Goal: Task Accomplishment & Management: Use online tool/utility

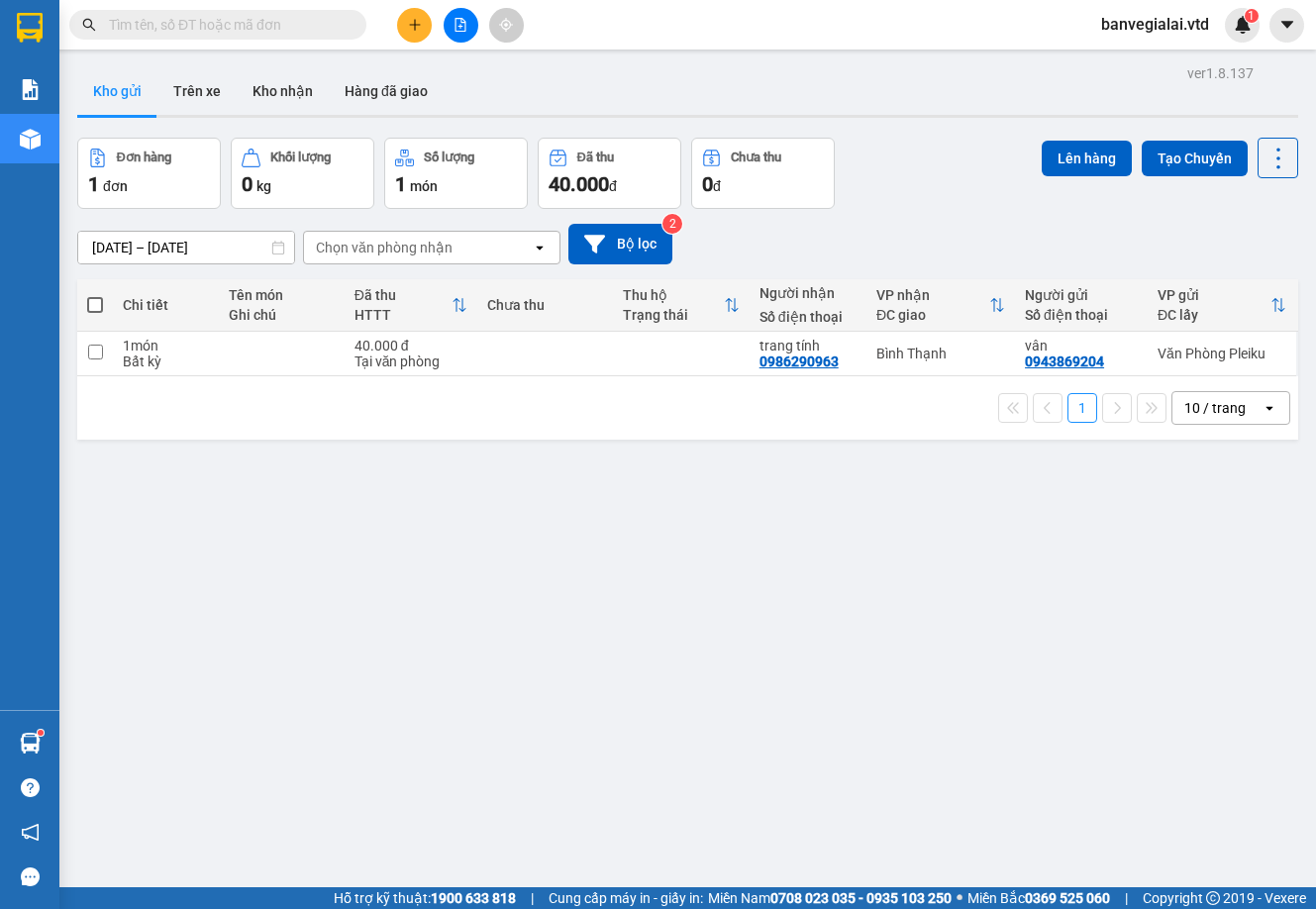
scroll to position [91, 0]
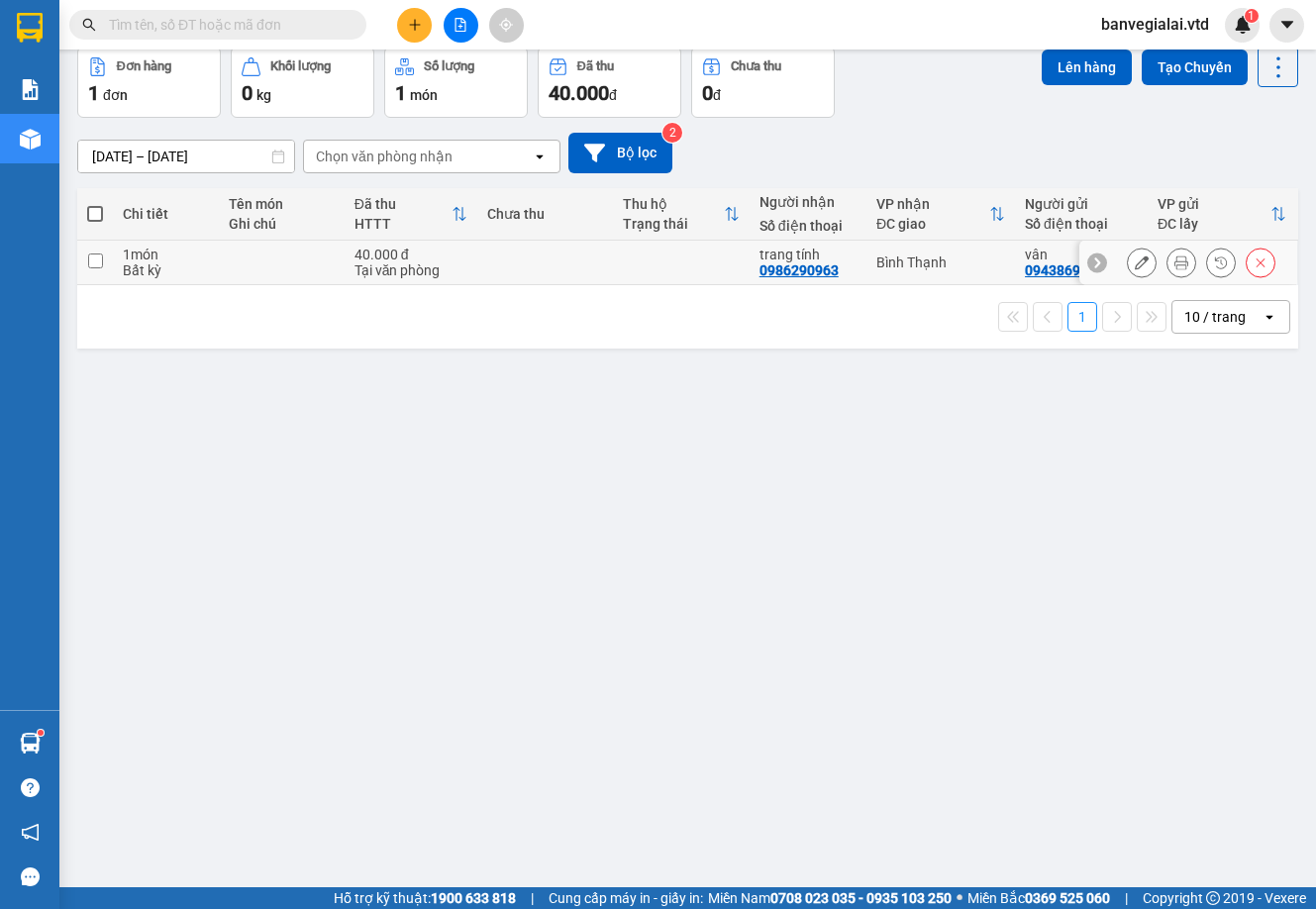
click at [1134, 266] on icon at bounding box center [1141, 263] width 14 height 14
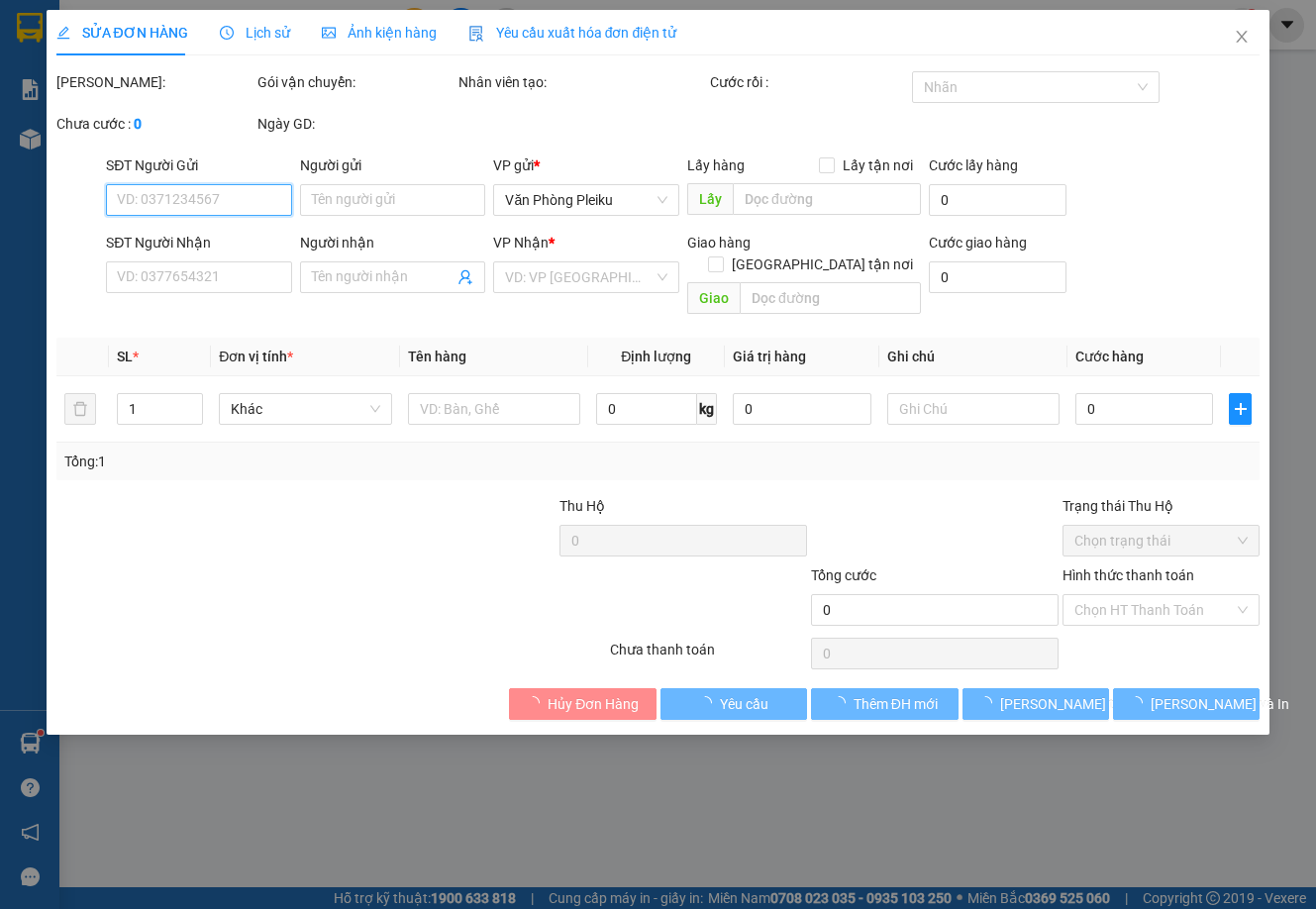
type input "0943869204"
type input "vân"
type input "0986290963"
type input "trang tính"
type input "40.000"
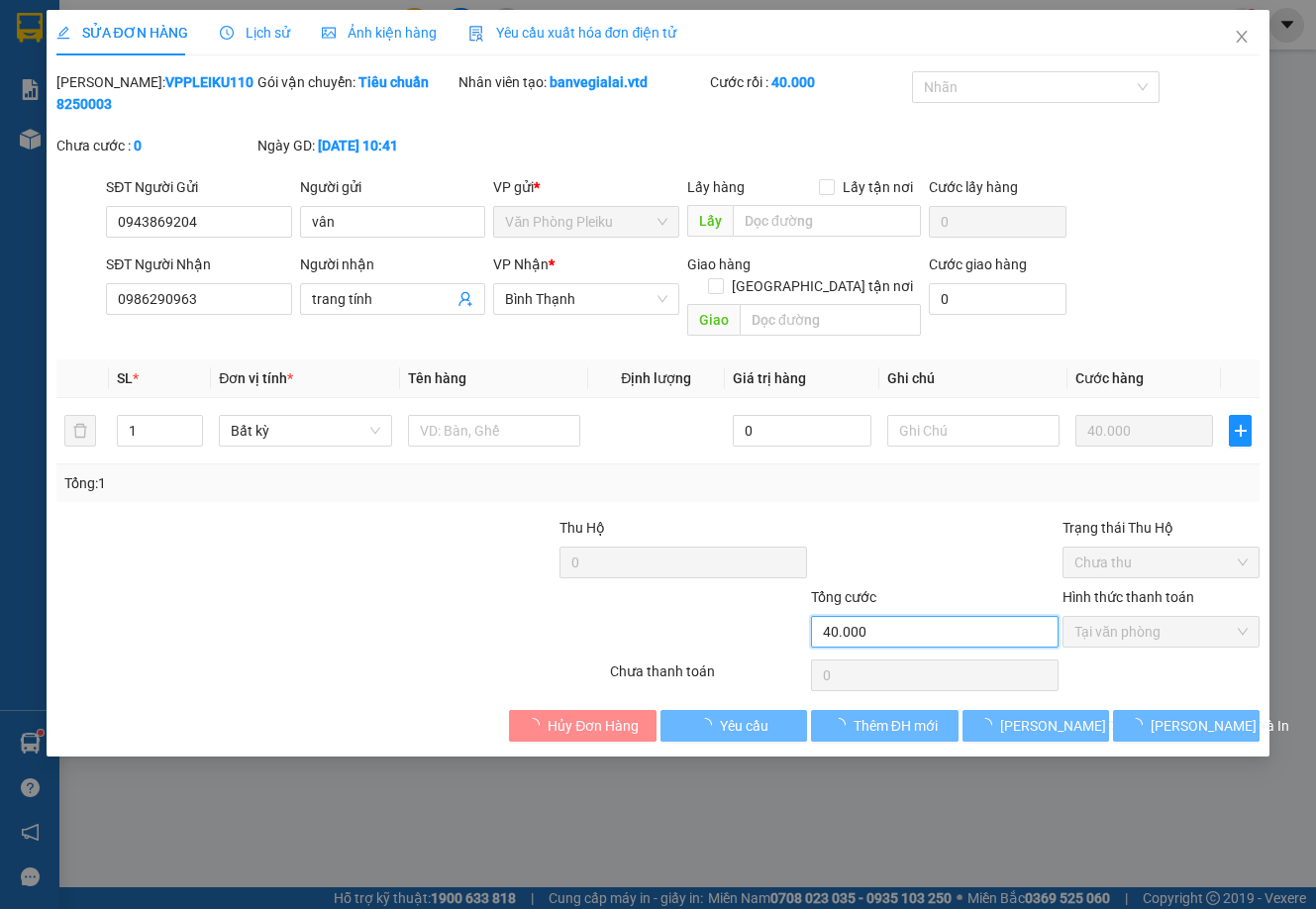
click at [864, 616] on input "40.000" at bounding box center [935, 632] width 248 height 32
click at [830, 616] on input "40.000" at bounding box center [935, 632] width 248 height 32
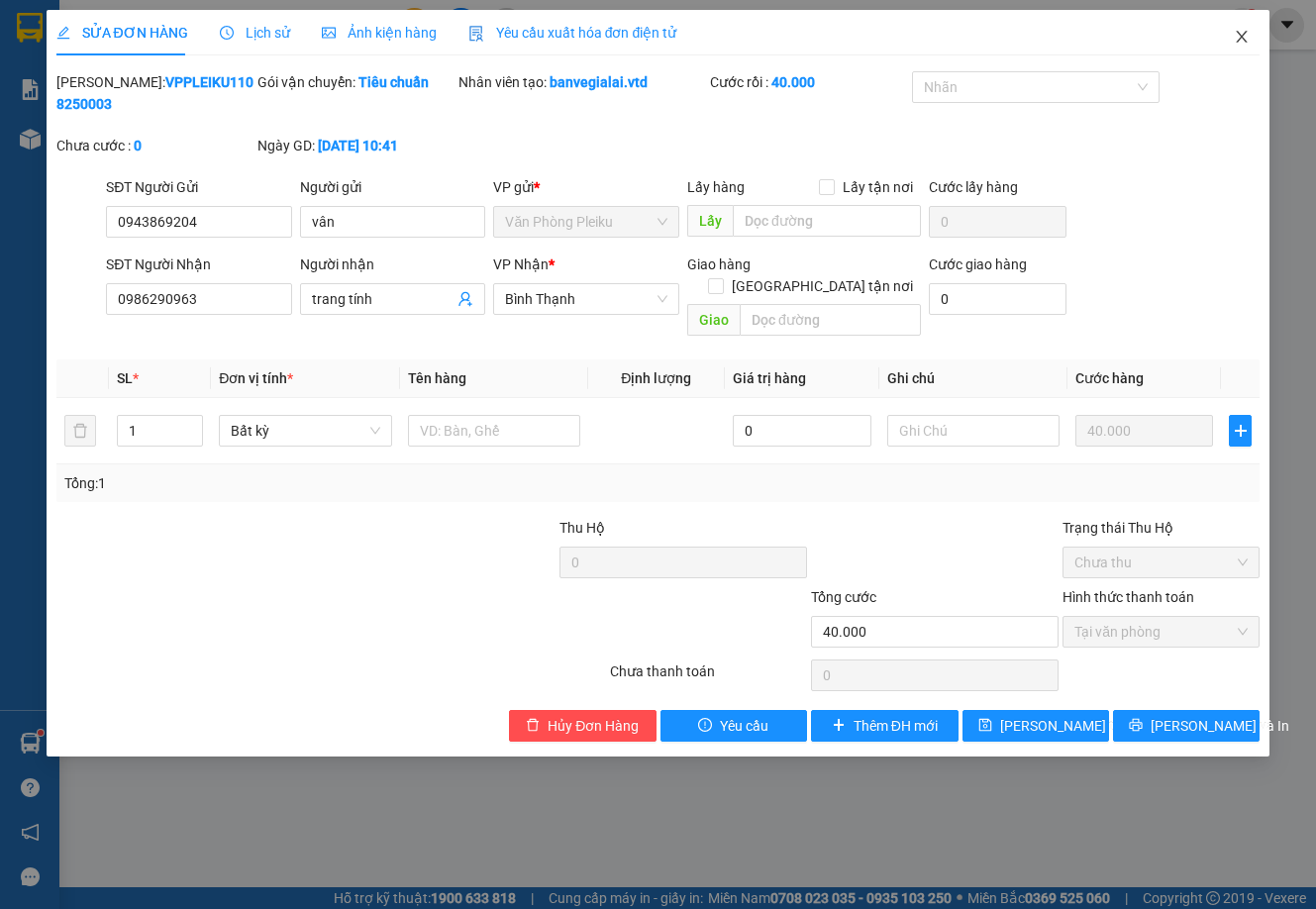
click at [1232, 38] on span "Close" at bounding box center [1241, 38] width 56 height 56
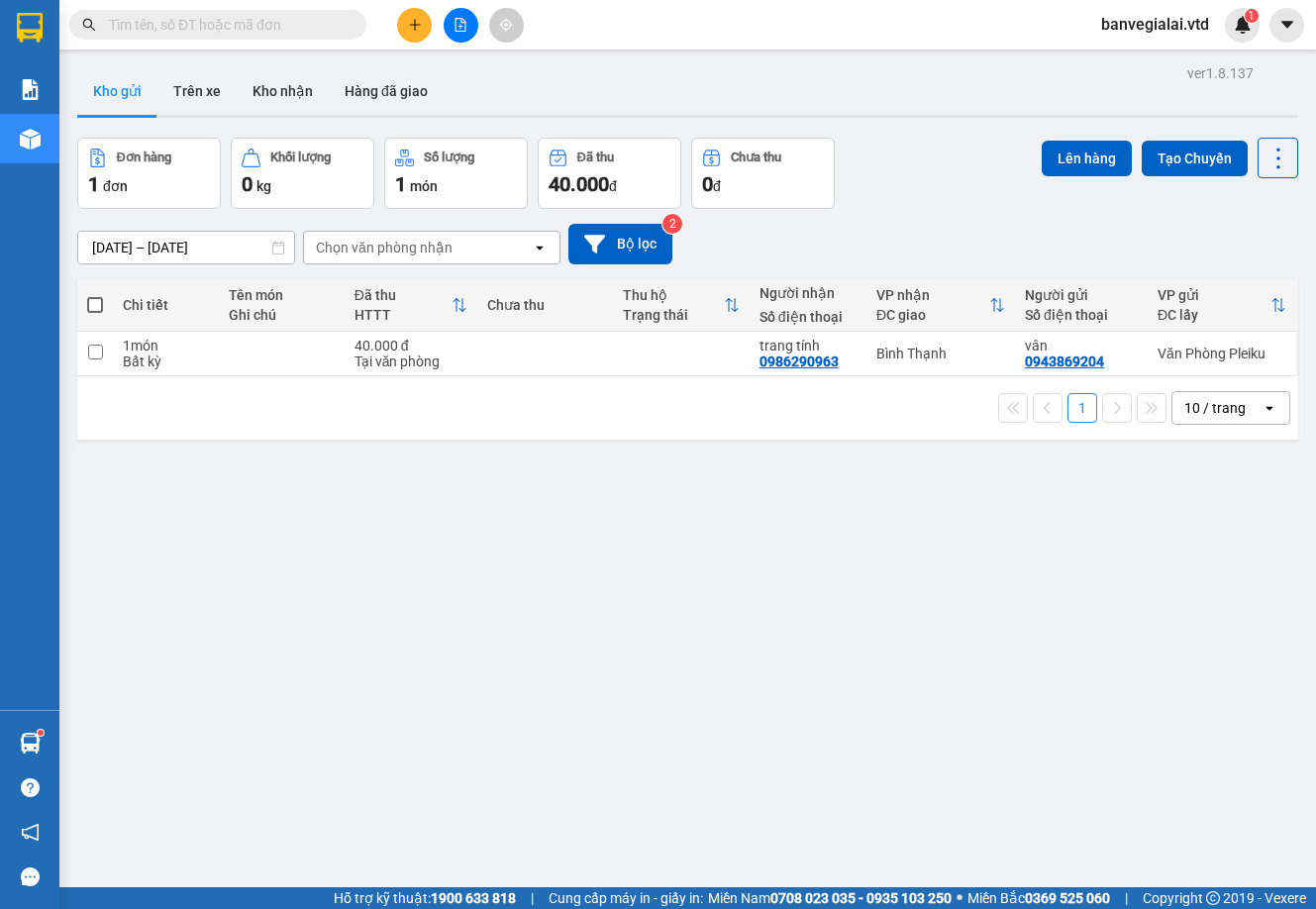
click at [97, 308] on span at bounding box center [95, 305] width 16 height 16
click at [95, 295] on input "checkbox" at bounding box center [95, 295] width 0 height 0
checkbox input "true"
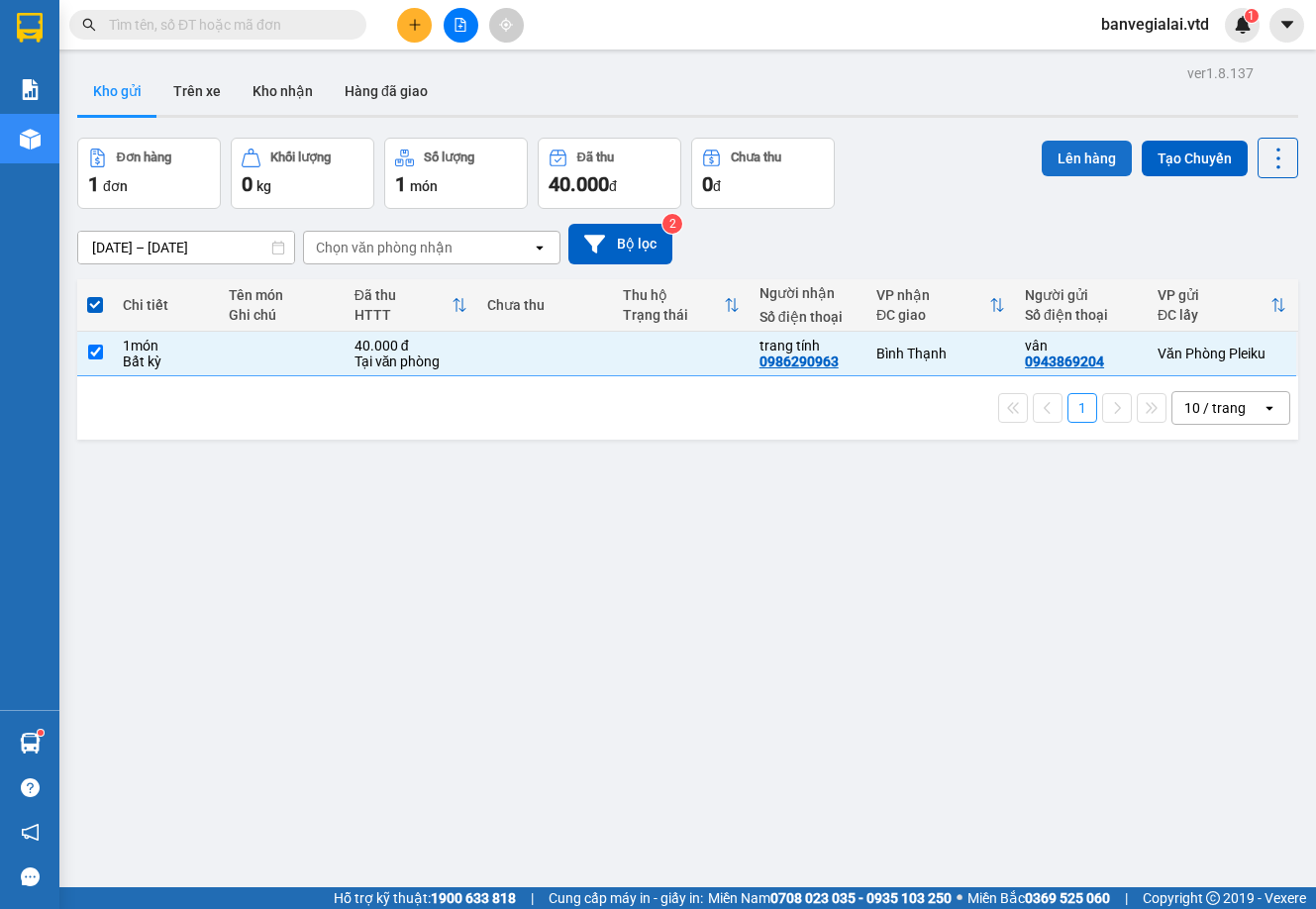
click at [1083, 152] on button "Lên hàng" at bounding box center [1086, 159] width 90 height 36
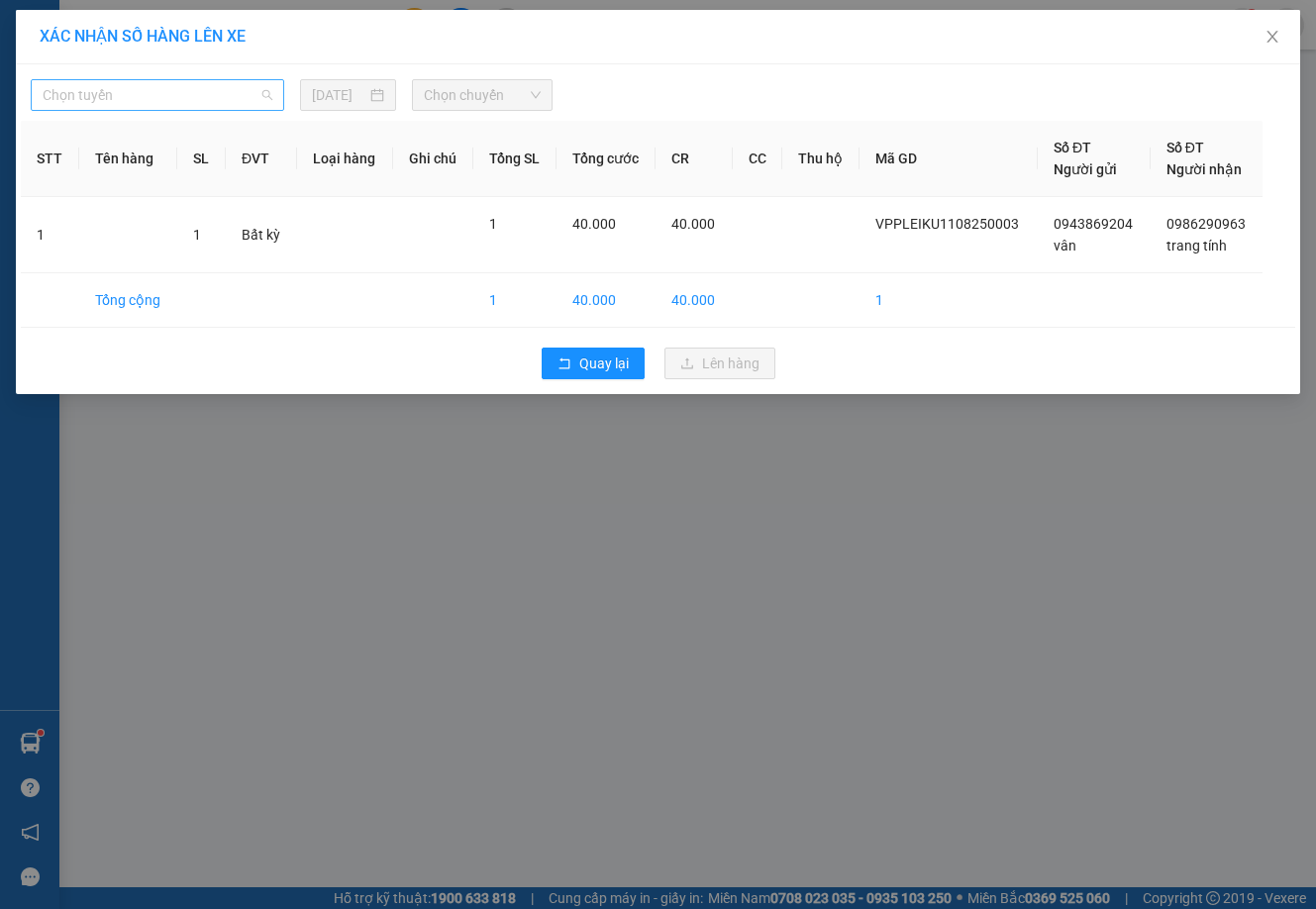
click at [222, 91] on span "Chọn tuyến" at bounding box center [158, 95] width 230 height 30
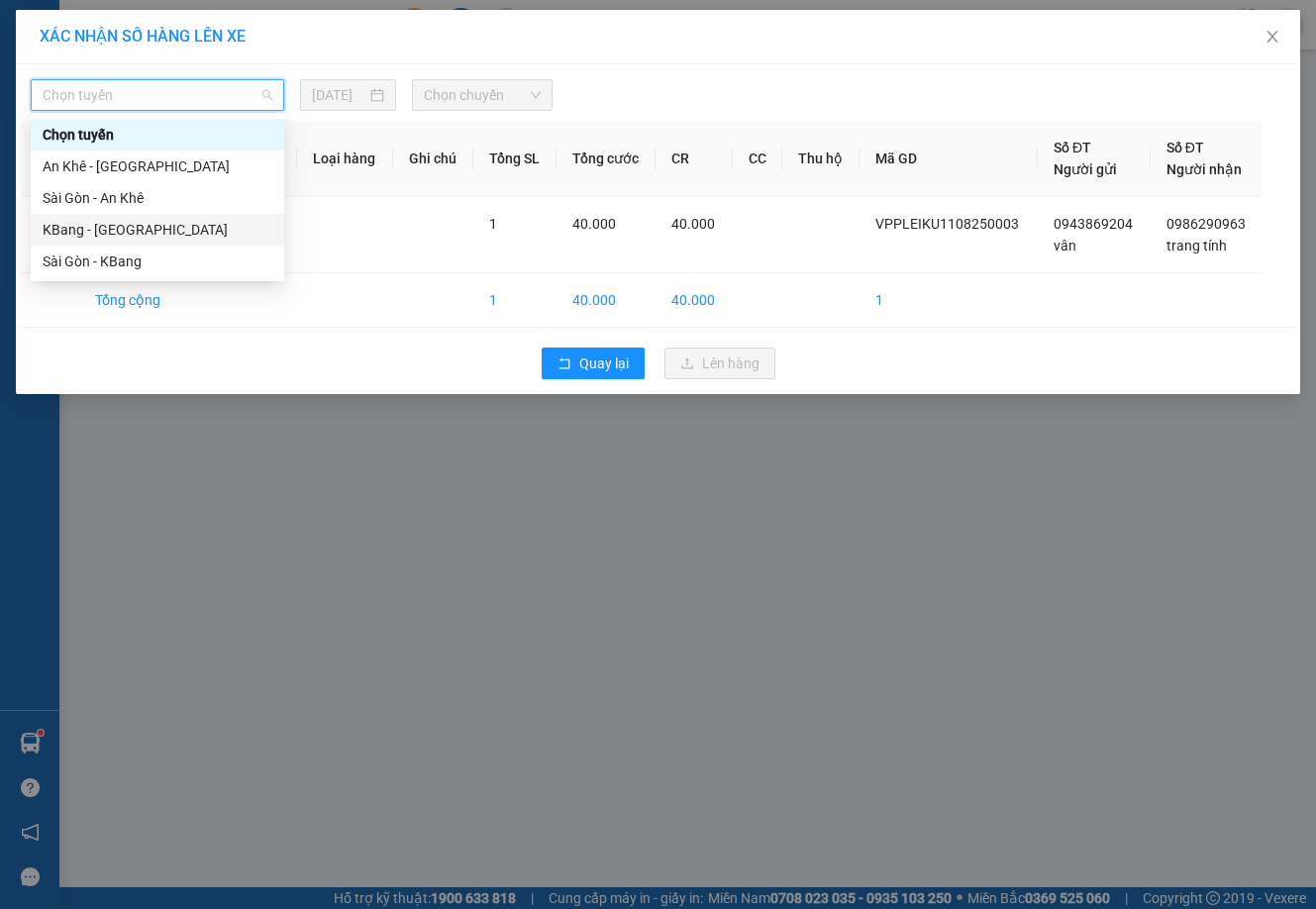
click at [87, 232] on div "KBang - [GEOGRAPHIC_DATA]" at bounding box center [158, 230] width 230 height 22
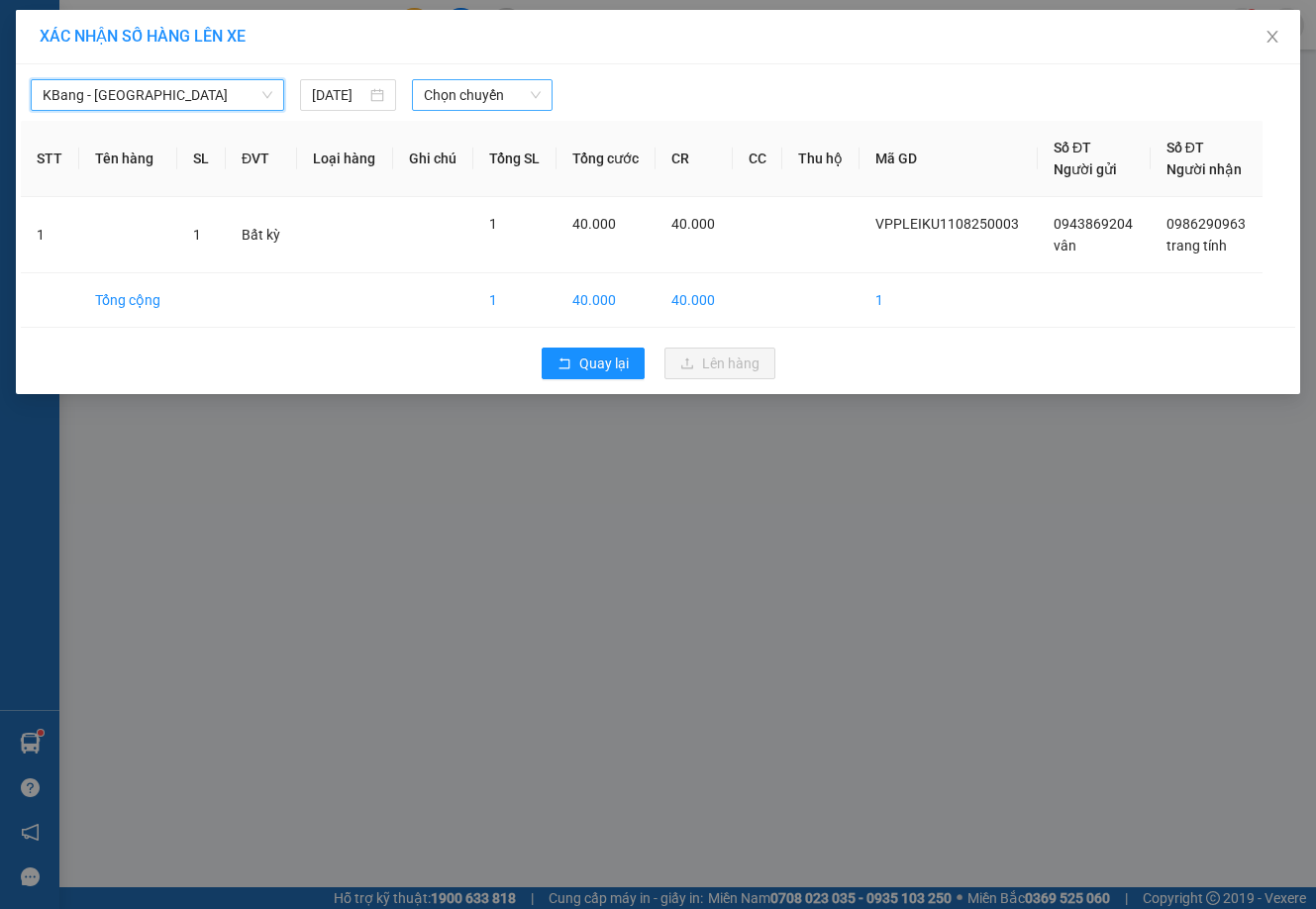
click at [446, 95] on span "Chọn chuyến" at bounding box center [481, 95] width 117 height 30
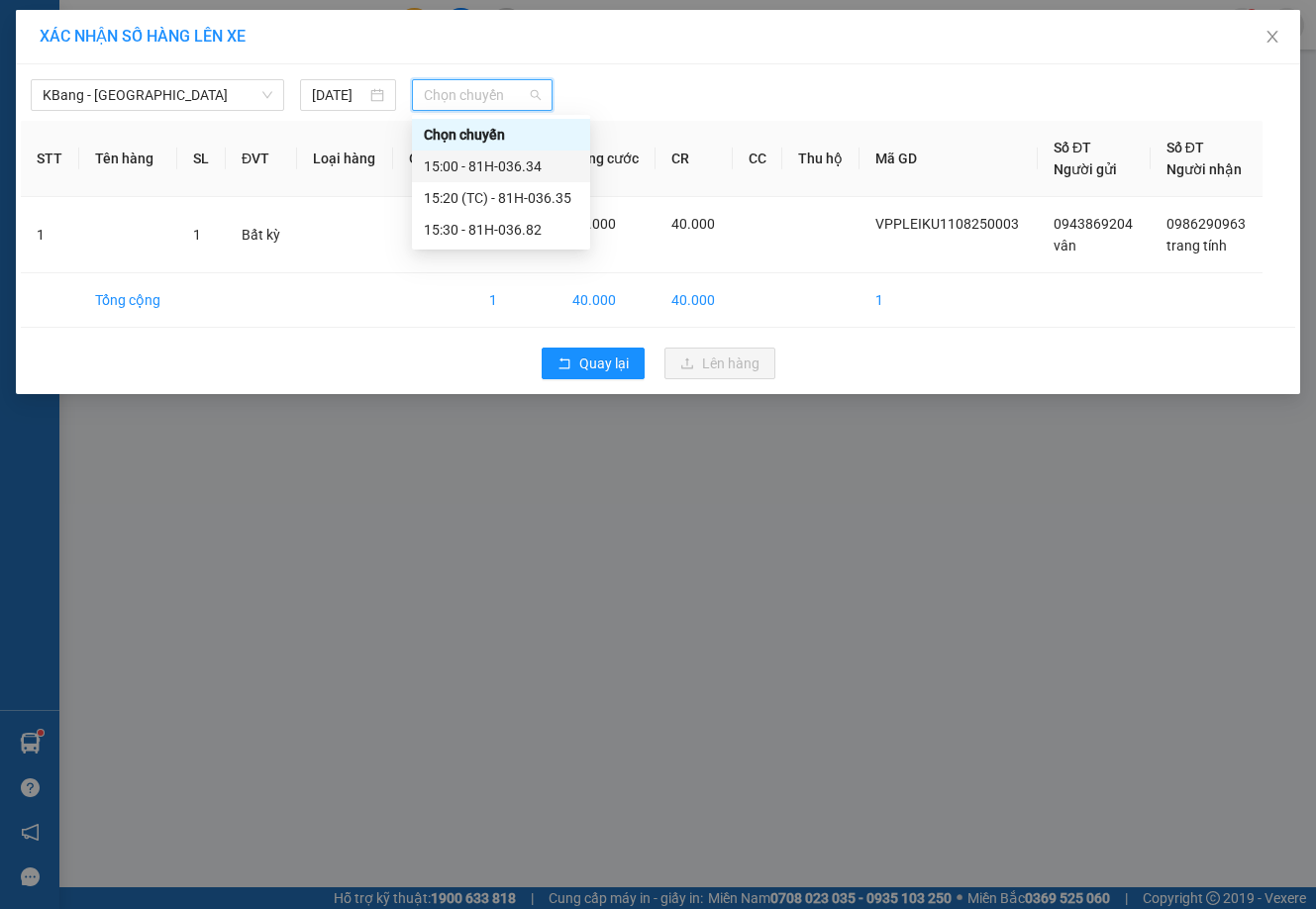
click at [513, 171] on div "15:00 - 81H-036.34" at bounding box center [500, 167] width 155 height 22
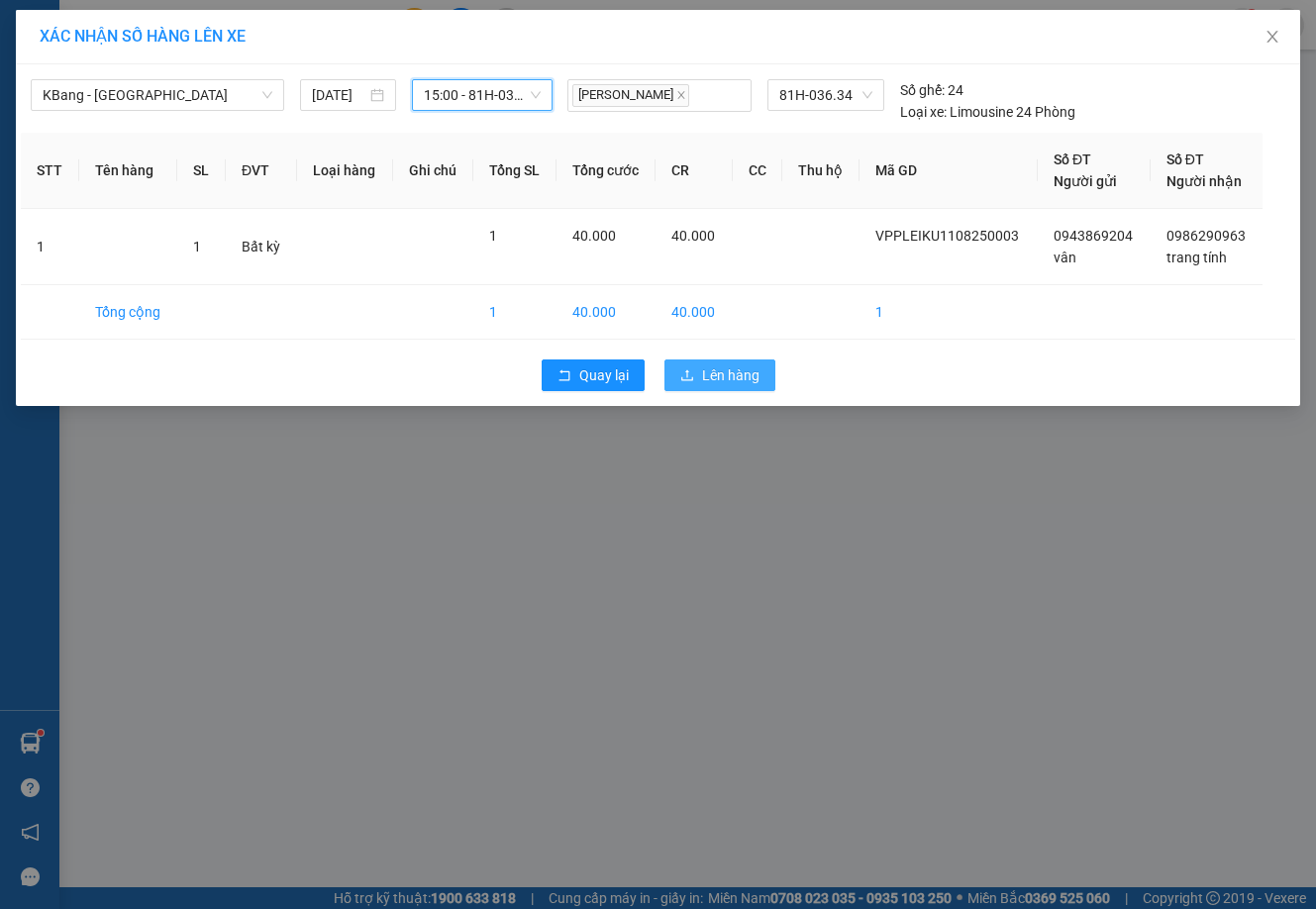
click at [696, 380] on button "Lên hàng" at bounding box center [719, 376] width 111 height 32
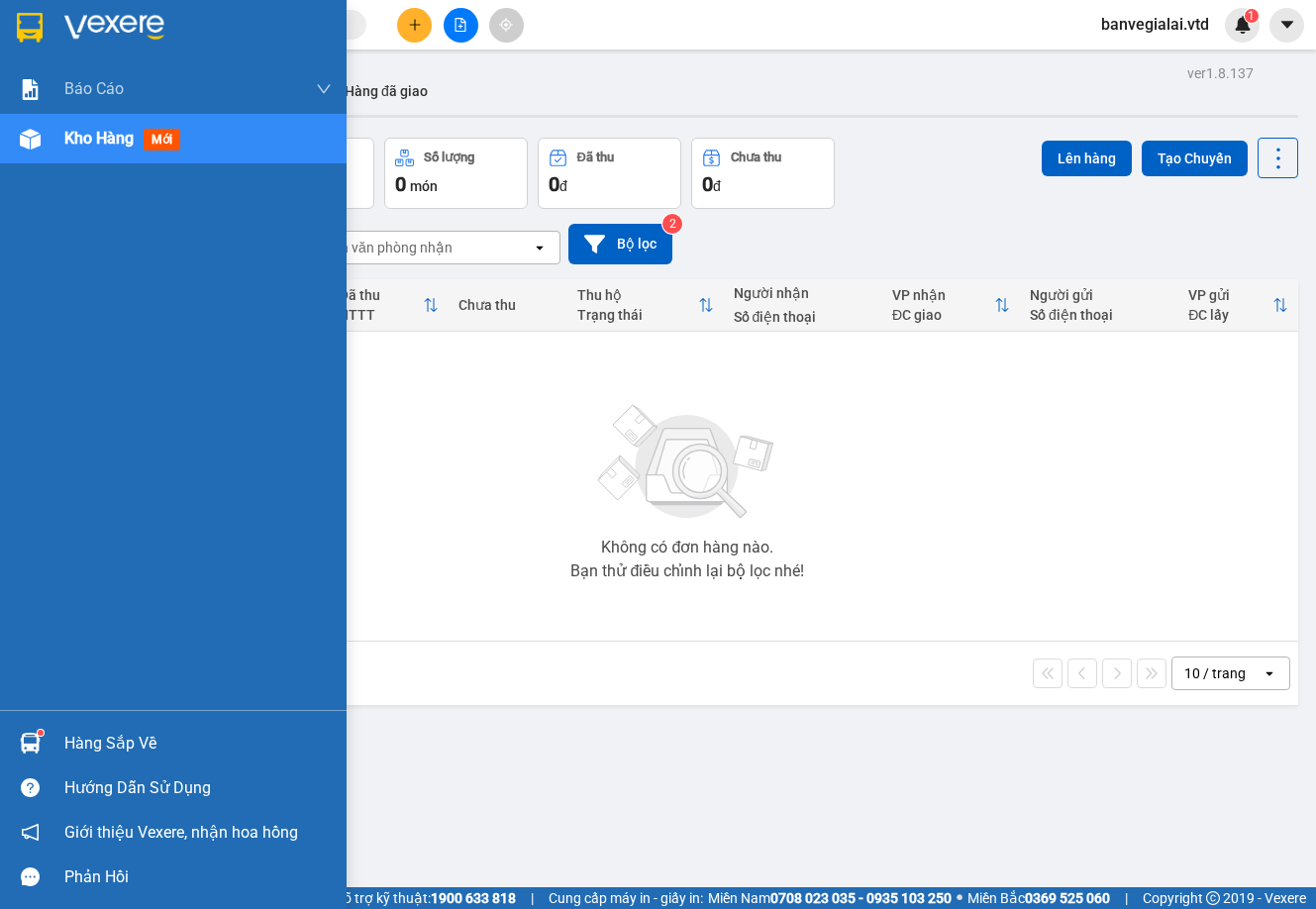
click at [20, 745] on img at bounding box center [30, 743] width 21 height 21
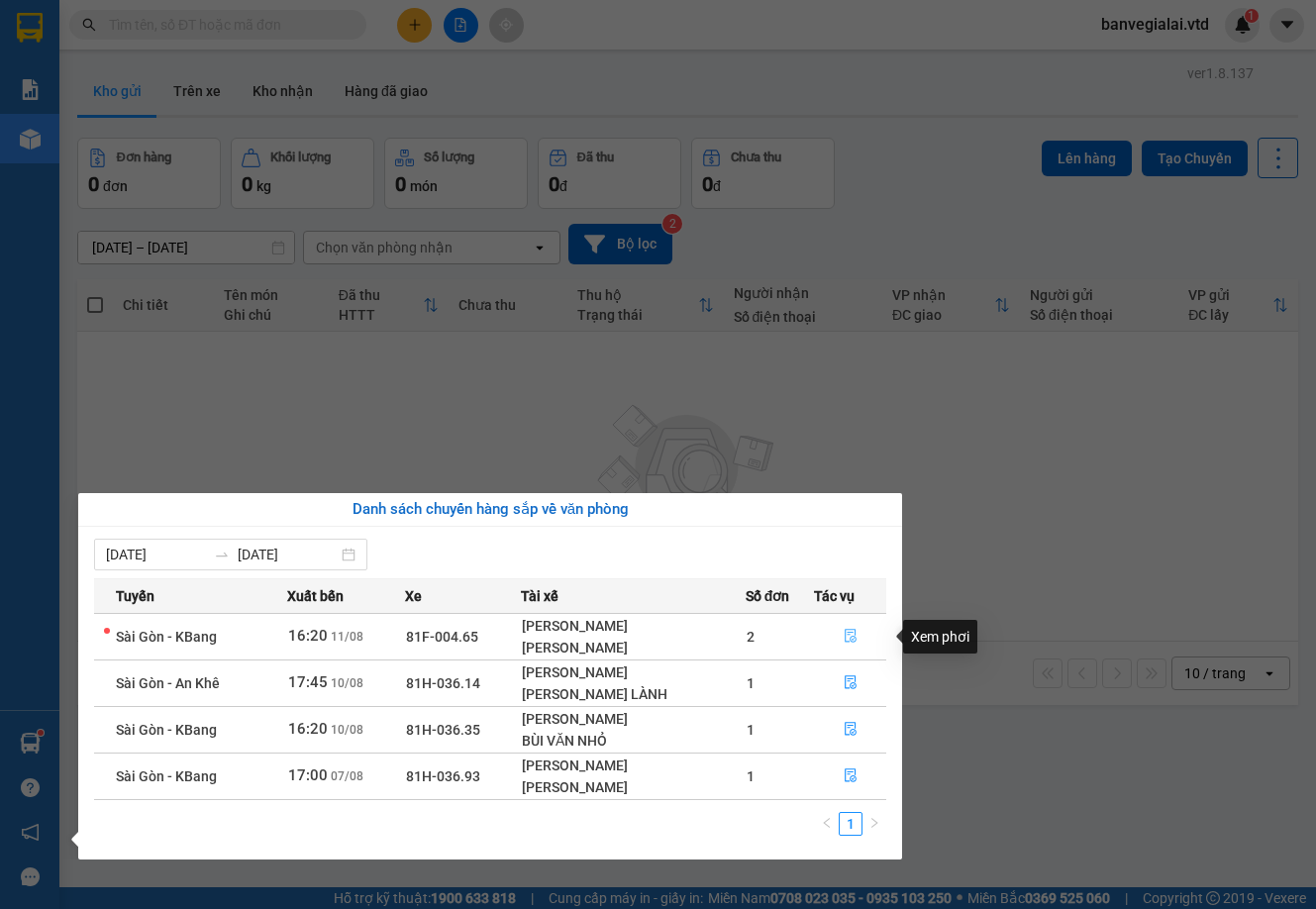
click at [847, 631] on icon "file-done" at bounding box center [851, 636] width 14 height 14
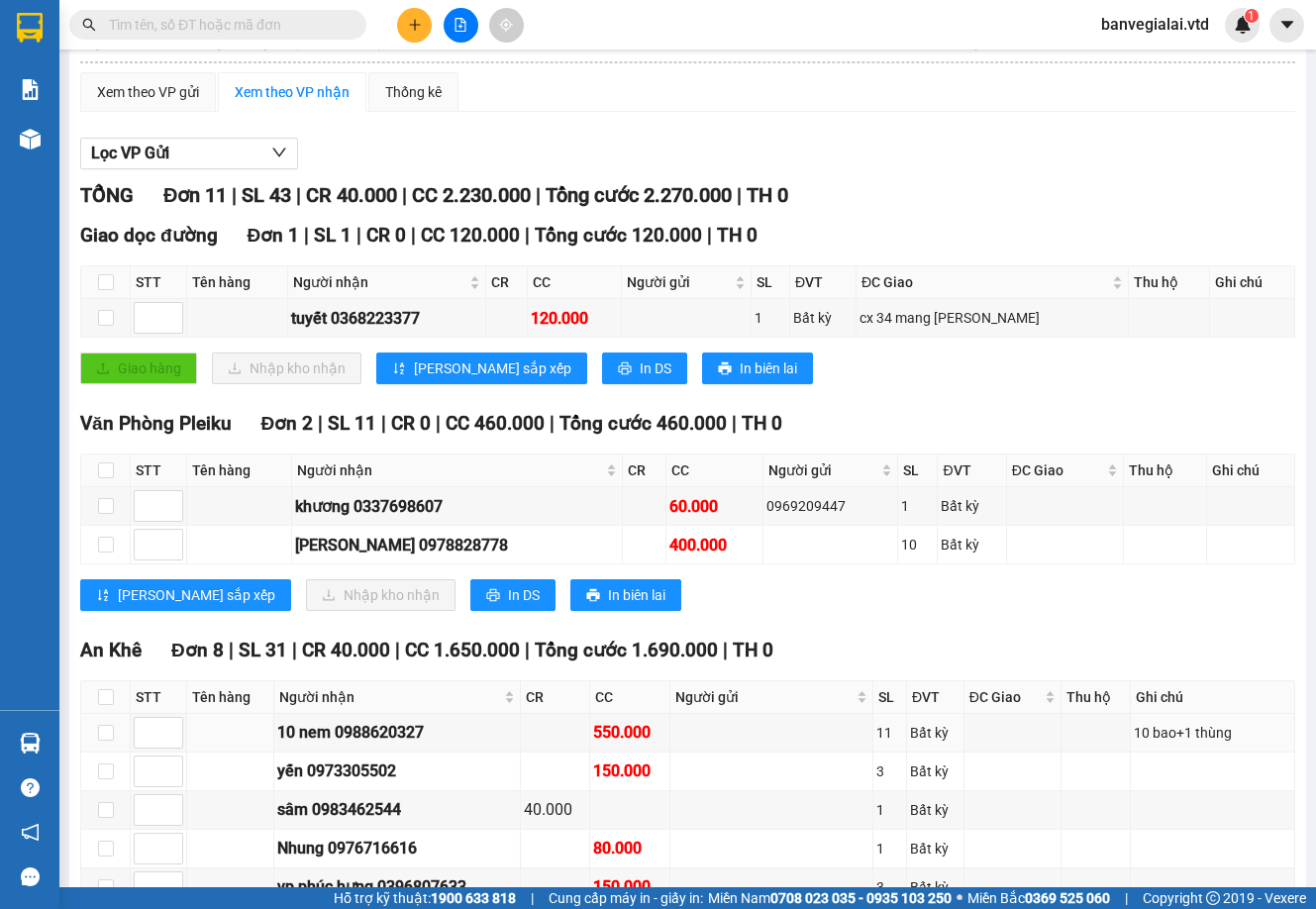
scroll to position [104, 0]
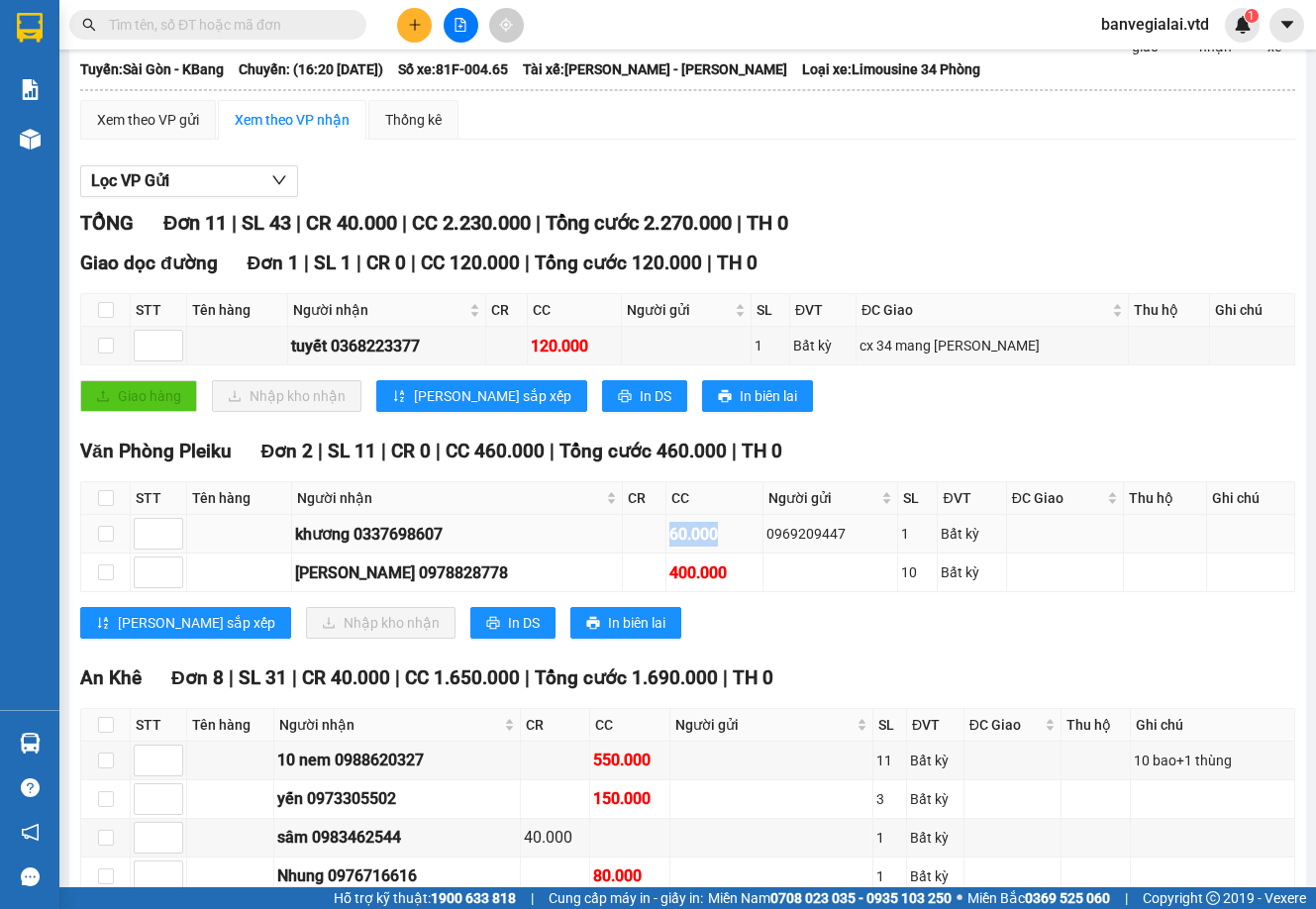
drag, startPoint x: 695, startPoint y: 567, endPoint x: 638, endPoint y: 579, distance: 58.2
click at [666, 553] on td "60.000" at bounding box center [714, 534] width 97 height 39
click at [669, 546] on div "60.000" at bounding box center [714, 533] width 90 height 25
drag, startPoint x: 696, startPoint y: 559, endPoint x: 652, endPoint y: 571, distance: 45.6
click at [669, 546] on div "60.000" at bounding box center [714, 533] width 90 height 25
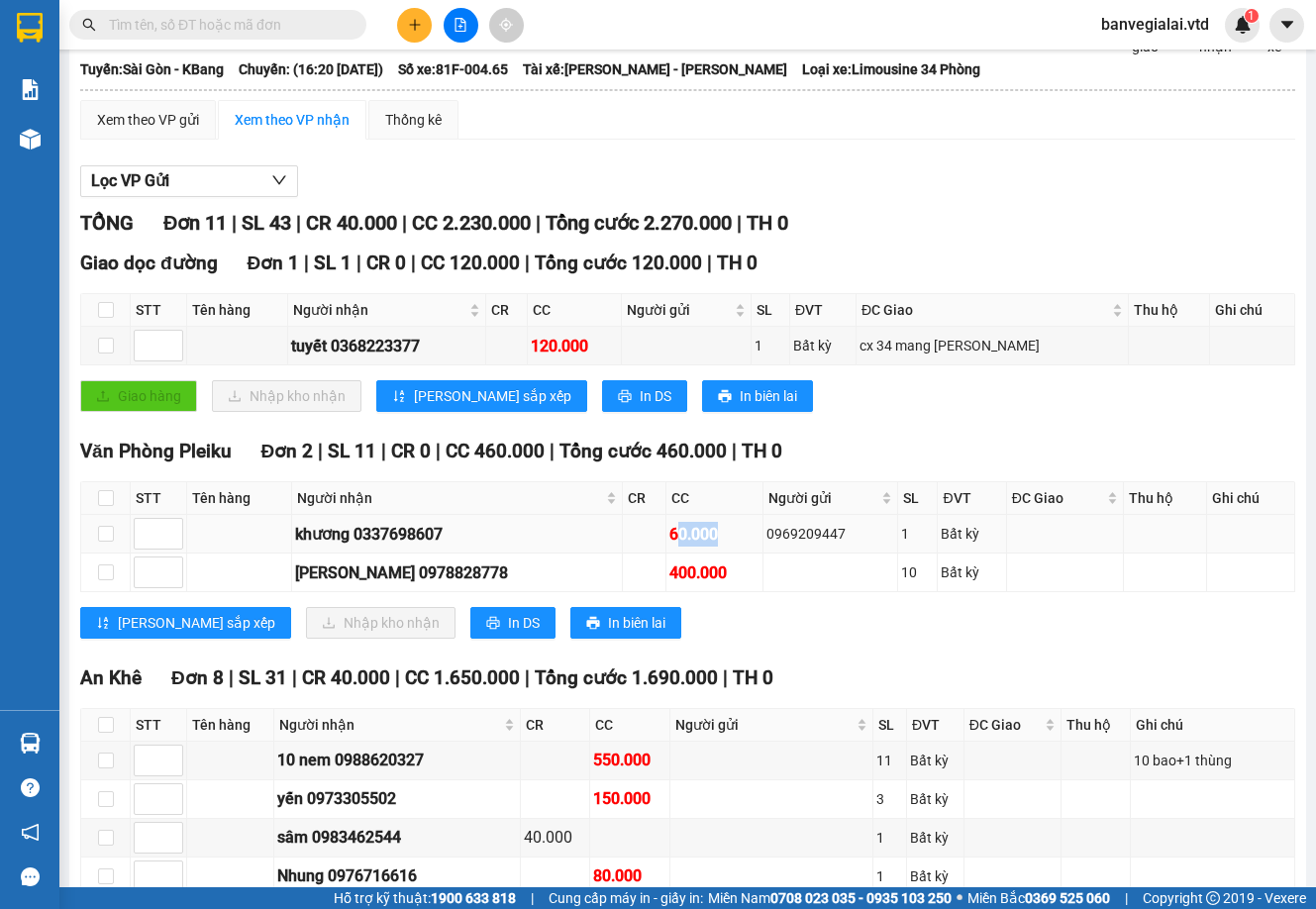
click at [676, 546] on div "60.000" at bounding box center [714, 533] width 90 height 25
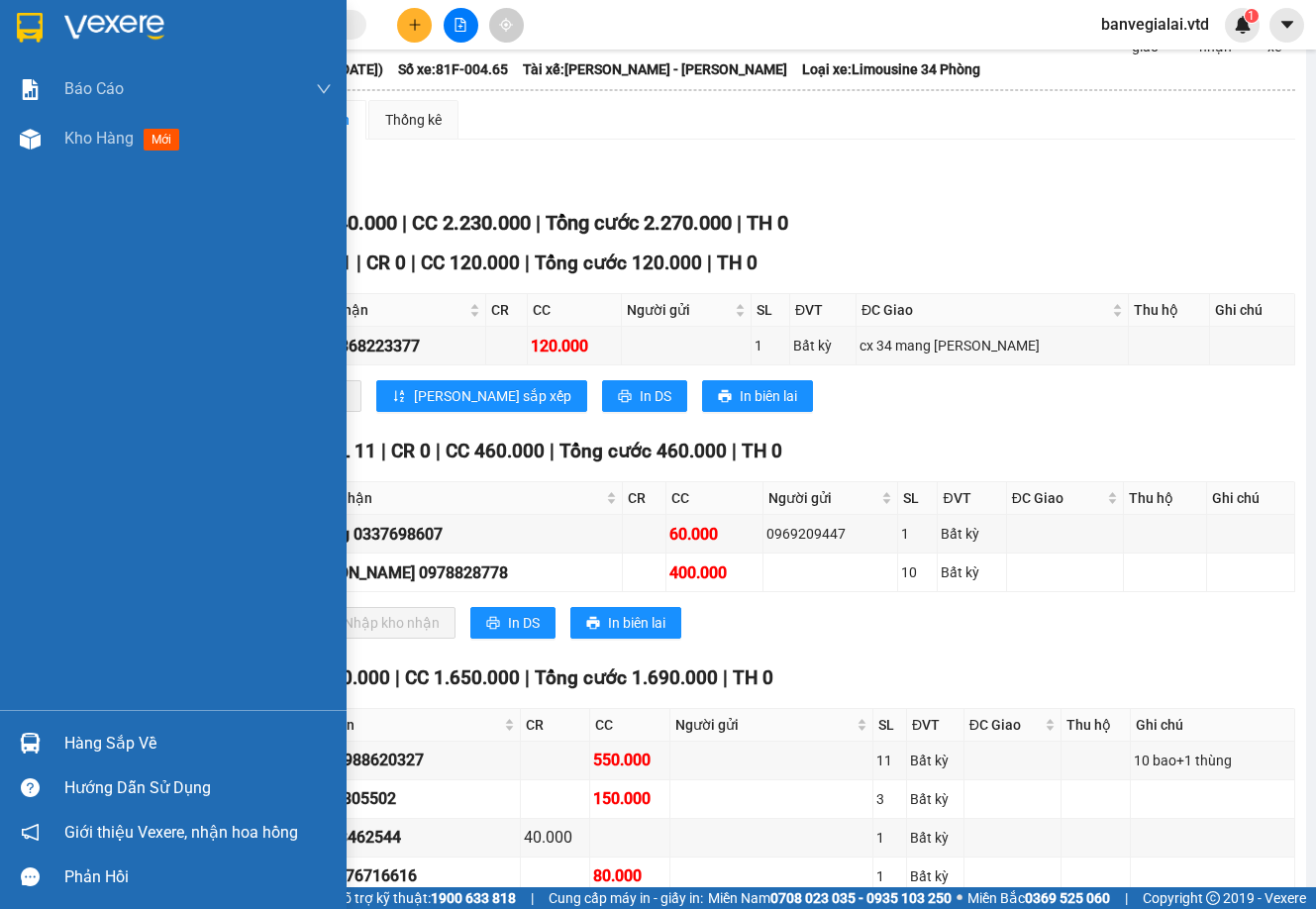
click at [98, 744] on div "Hàng sắp về" at bounding box center [198, 744] width 268 height 30
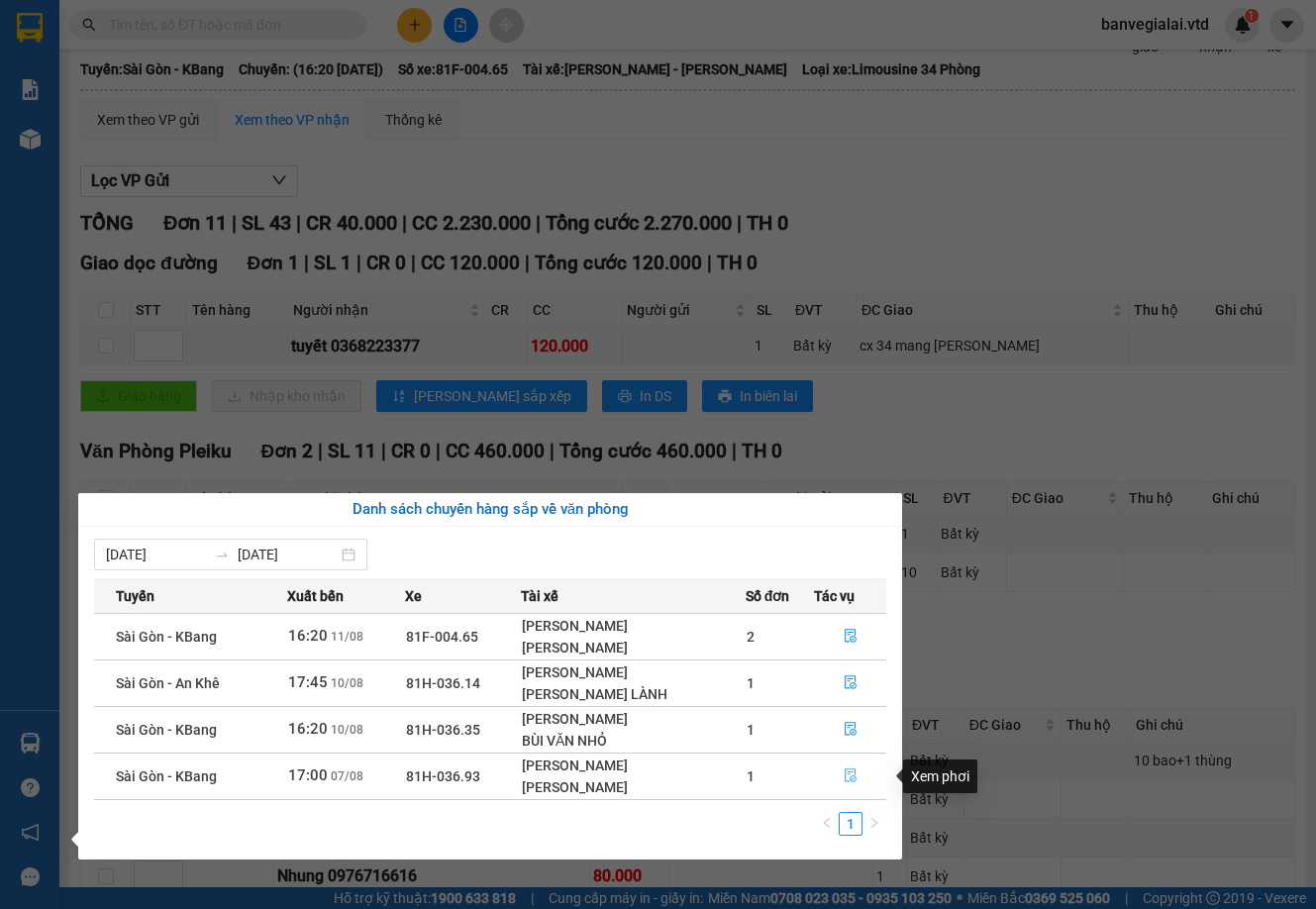
click at [860, 774] on button "button" at bounding box center [850, 776] width 70 height 32
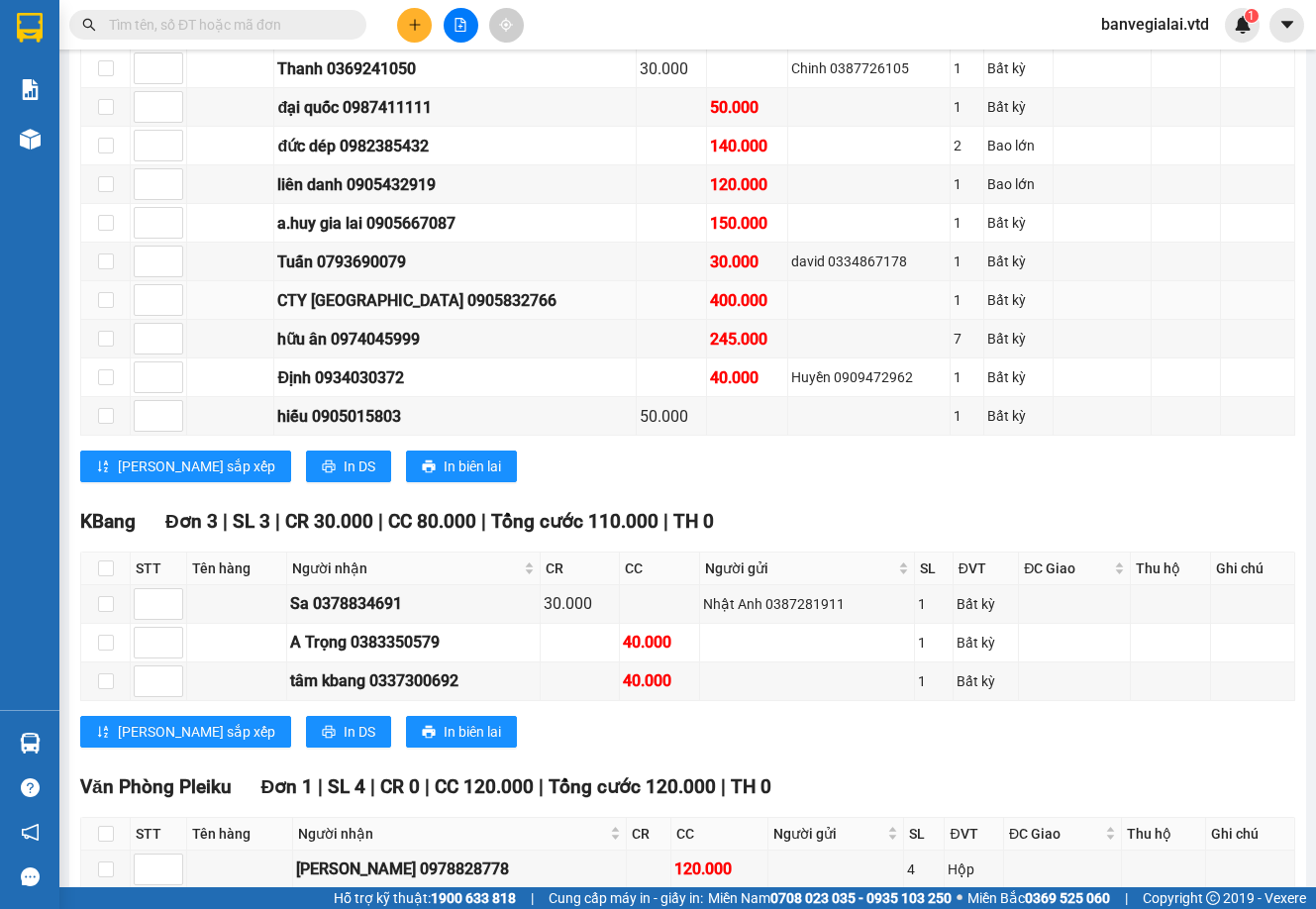
scroll to position [898, 0]
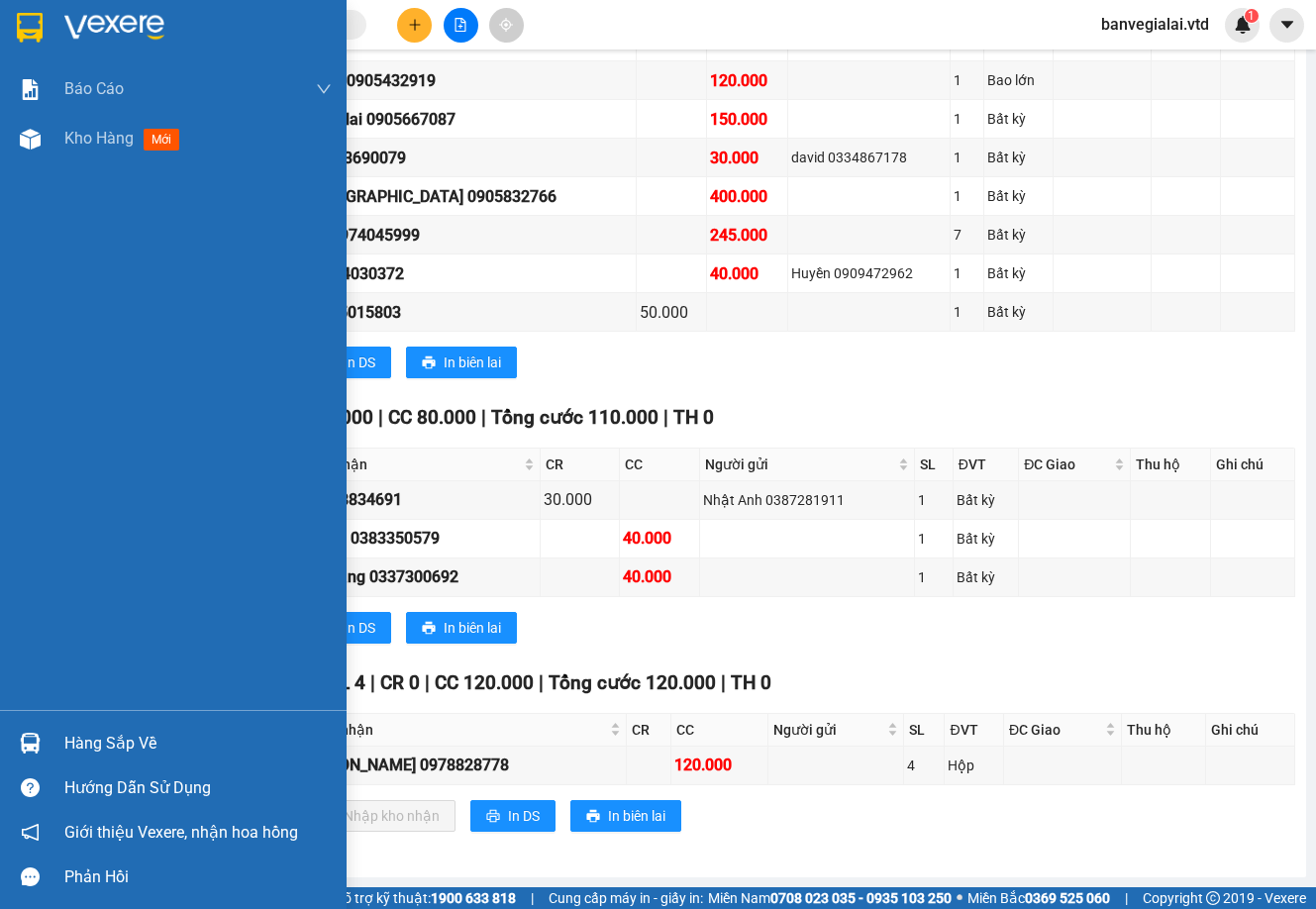
click at [87, 745] on div "Hàng sắp về" at bounding box center [198, 744] width 268 height 30
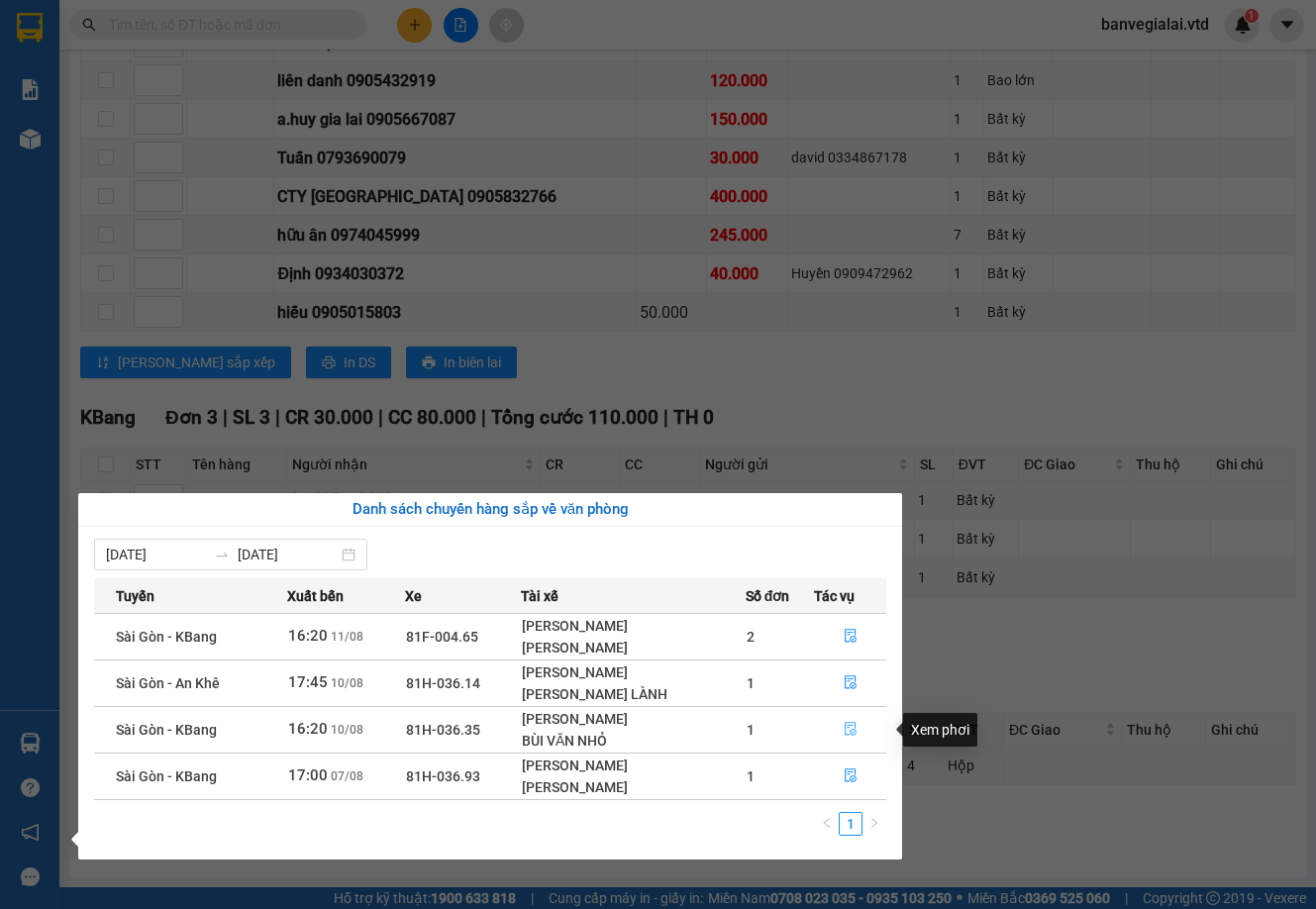
click at [848, 723] on icon "file-done" at bounding box center [851, 730] width 12 height 14
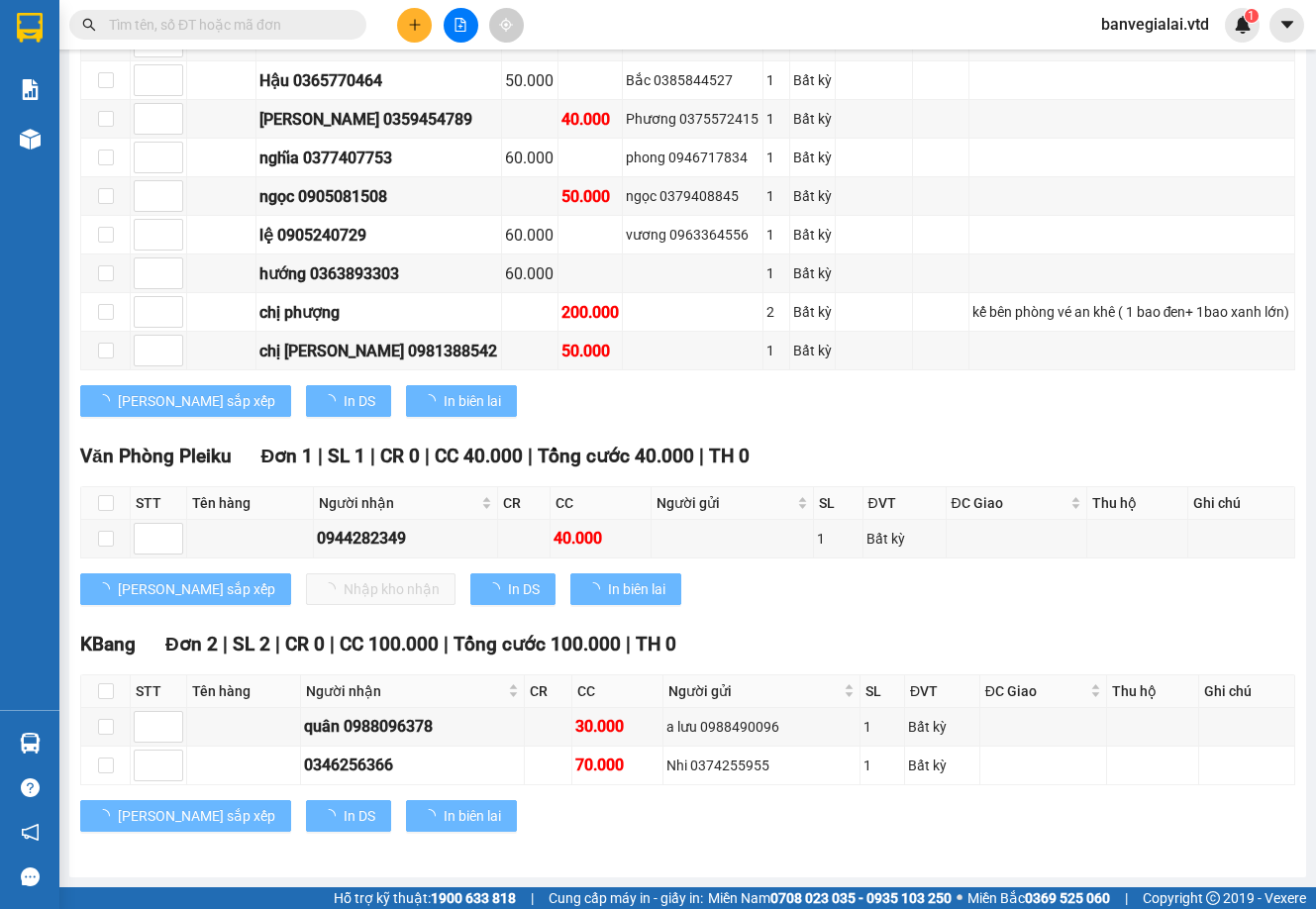
scroll to position [705, 0]
type input "[DATE]"
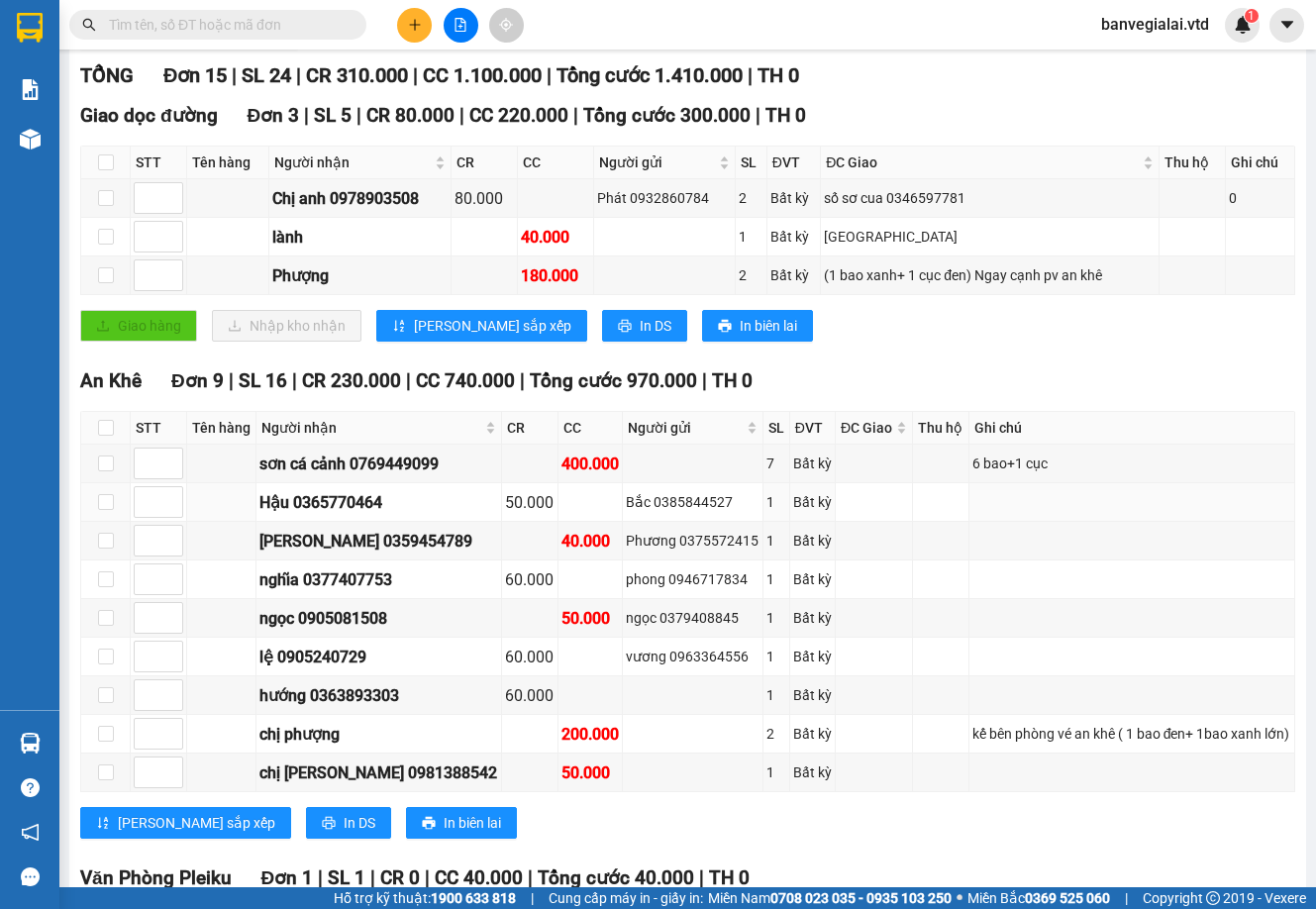
scroll to position [210, 0]
